Goal: Check status: Check status

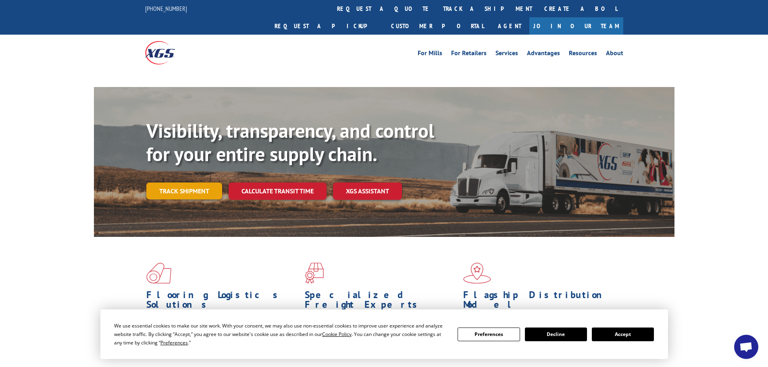
click at [200, 183] on link "Track shipment" at bounding box center [184, 191] width 76 height 17
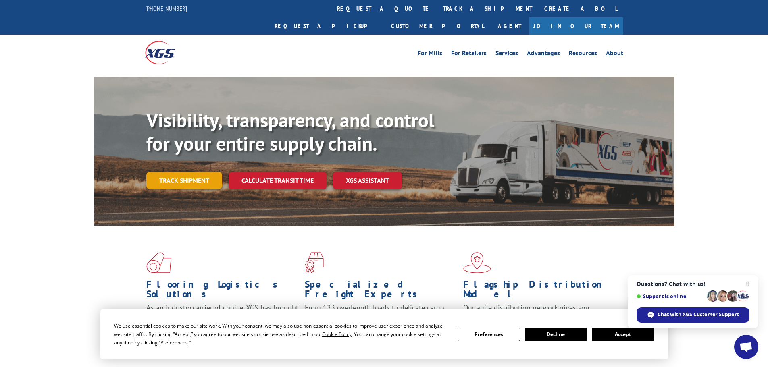
click at [186, 172] on link "Track shipment" at bounding box center [184, 180] width 76 height 17
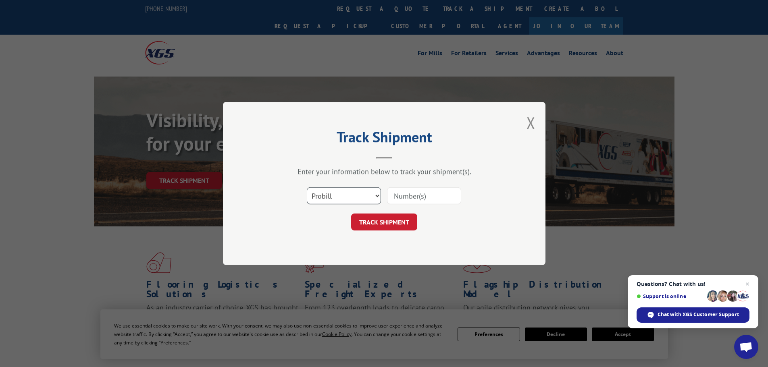
click at [352, 191] on select "Select category... Probill BOL PO" at bounding box center [344, 195] width 74 height 17
select select "bol"
click at [307, 187] on select "Select category... Probill BOL PO" at bounding box center [344, 195] width 74 height 17
click at [393, 193] on input at bounding box center [424, 195] width 74 height 17
type input "5254175"
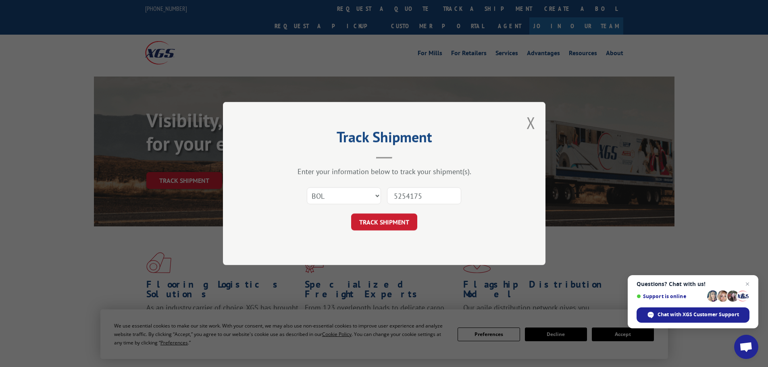
click at [351, 214] on button "TRACK SHIPMENT" at bounding box center [384, 222] width 66 height 17
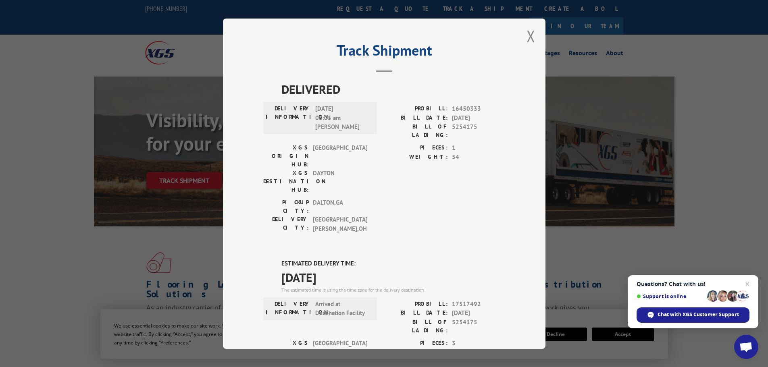
scroll to position [3, 0]
